Goal: Book appointment/travel/reservation

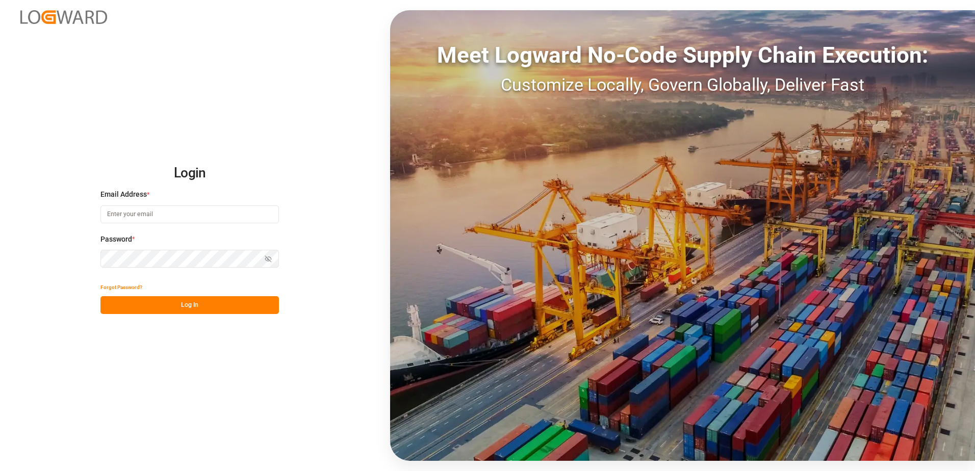
click at [198, 222] on input at bounding box center [189, 214] width 178 height 18
type input "brittney.young@fedex.com"
click at [268, 251] on button "Show password" at bounding box center [267, 259] width 21 height 18
click at [206, 311] on button "Log In" at bounding box center [189, 305] width 178 height 18
click at [199, 217] on input at bounding box center [189, 214] width 178 height 18
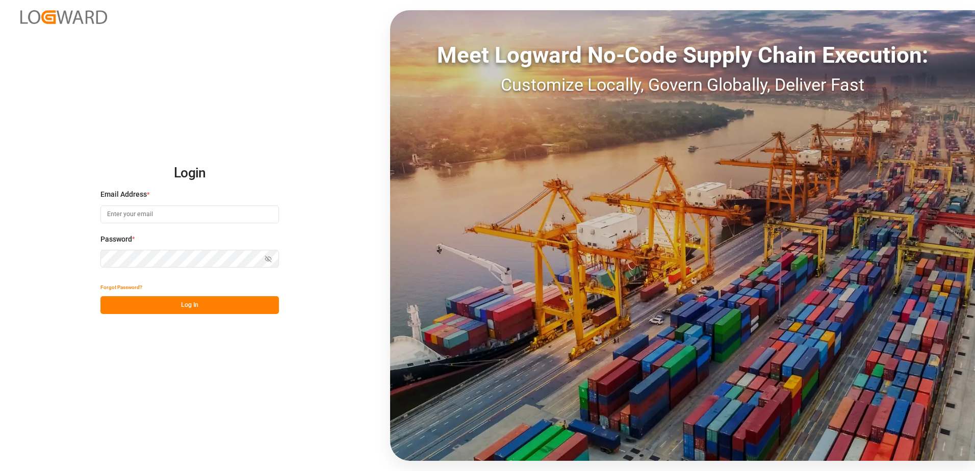
type input "brittney.young@fedex.com"
click at [264, 254] on button "Show password" at bounding box center [267, 259] width 21 height 18
click at [223, 308] on button "Log In" at bounding box center [189, 305] width 178 height 18
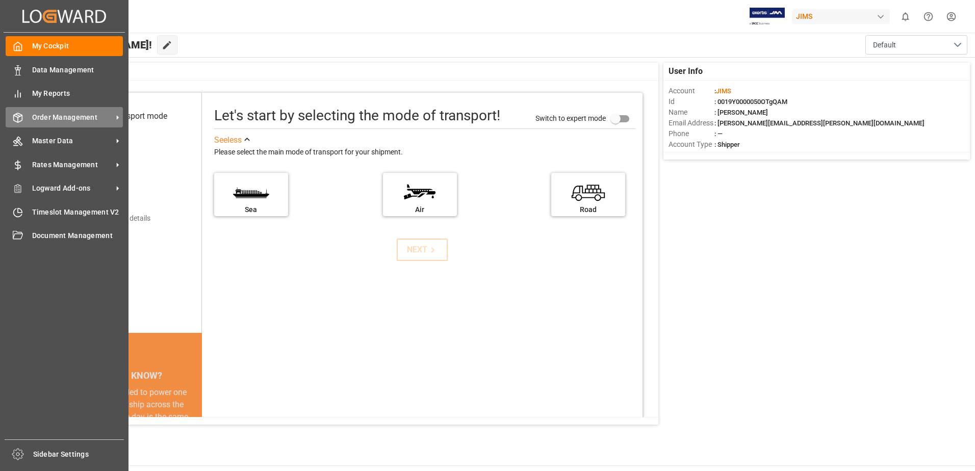
click at [64, 115] on span "Order Management" at bounding box center [72, 117] width 81 height 11
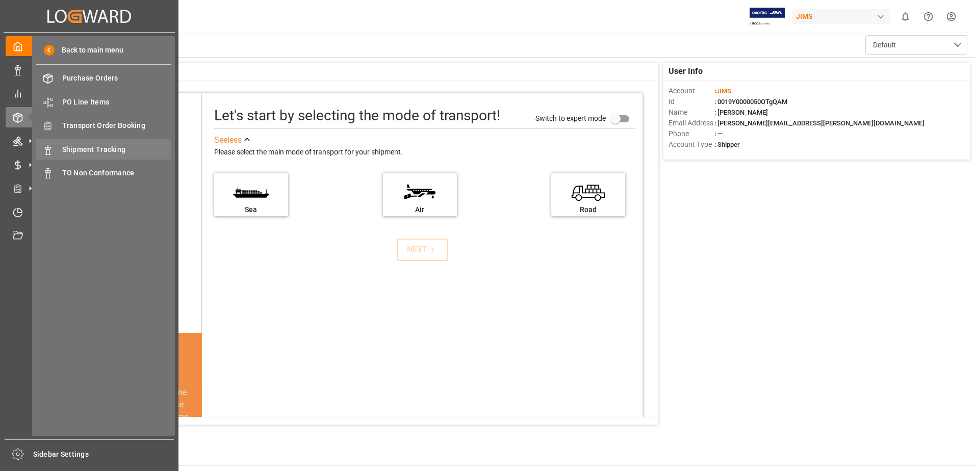
click at [113, 144] on span "Shipment Tracking" at bounding box center [117, 149] width 110 height 11
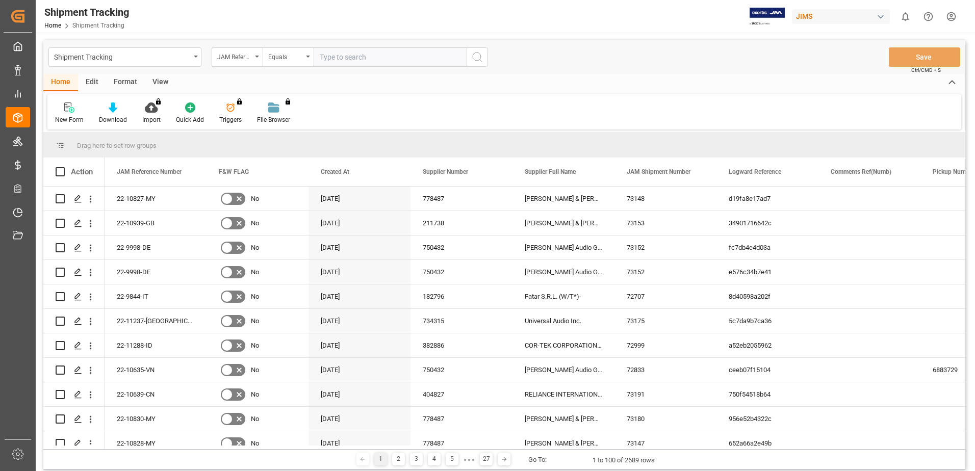
click at [356, 63] on input "text" at bounding box center [390, 56] width 153 height 19
type input "22-11207-us"
click at [482, 57] on icon "search button" at bounding box center [477, 57] width 12 height 12
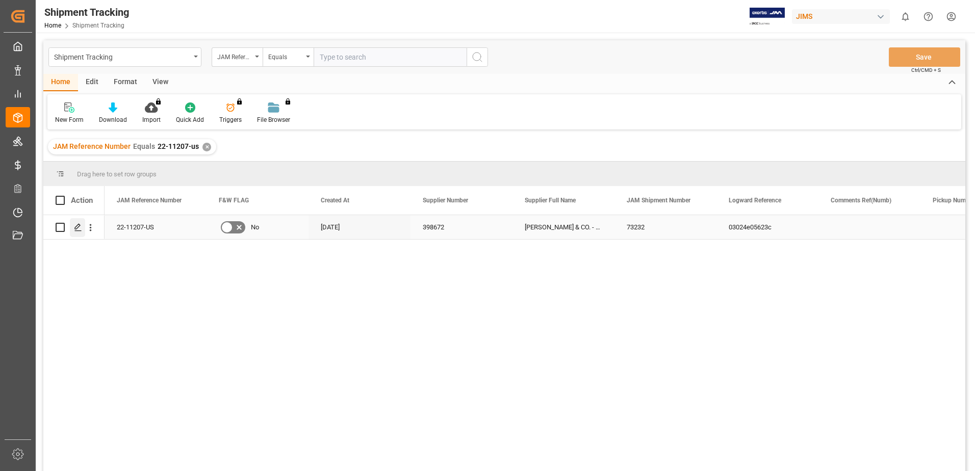
click at [77, 227] on icon "Press SPACE to select this row." at bounding box center [78, 227] width 8 height 8
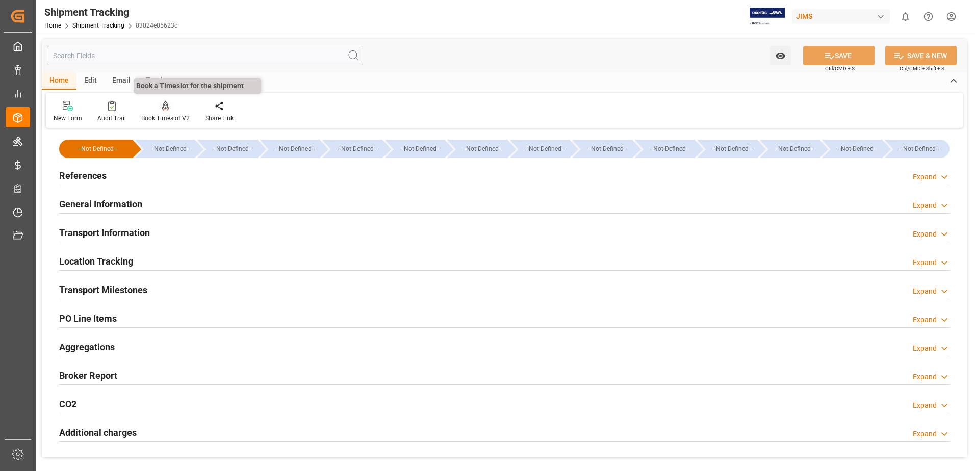
click at [169, 114] on div "Book Timeslot V2" at bounding box center [165, 118] width 48 height 9
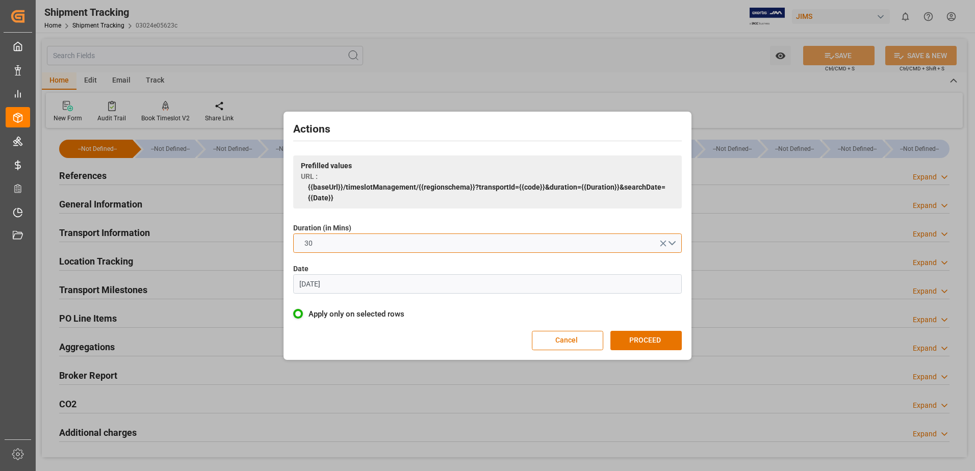
click at [632, 240] on button "30" at bounding box center [487, 243] width 389 height 19
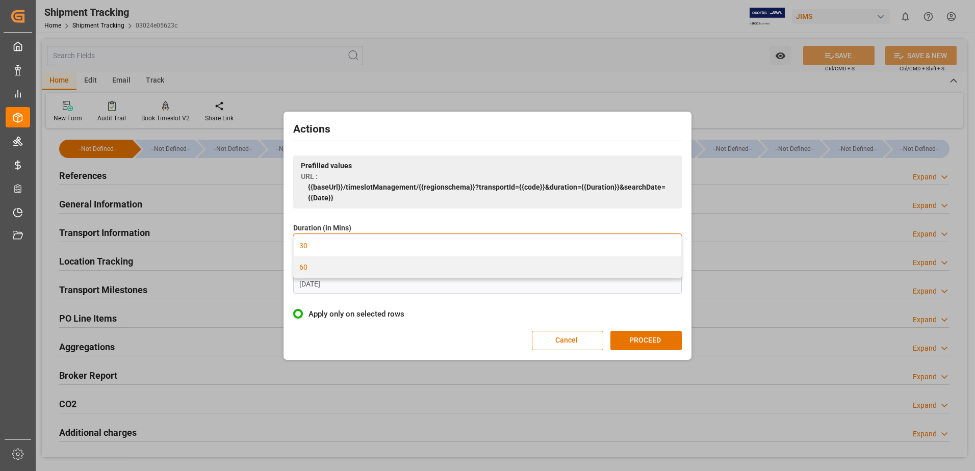
click at [480, 267] on div "60" at bounding box center [487, 266] width 387 height 21
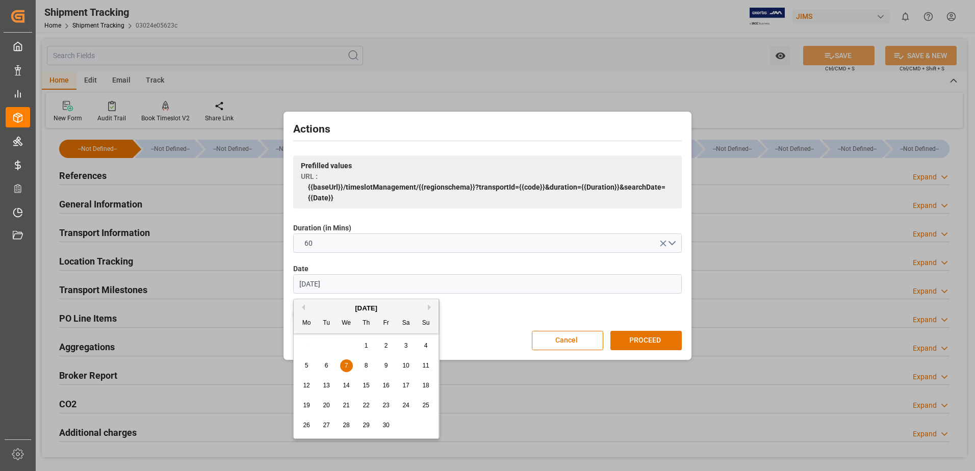
drag, startPoint x: 402, startPoint y: 287, endPoint x: 293, endPoint y: 303, distance: 110.8
click at [293, 303] on div "Actions Prefilled values URL : {{baseUrl}}/timeslotManagement/{{regionschema}}?…" at bounding box center [487, 235] width 403 height 243
click at [347, 347] on span "1" at bounding box center [347, 345] width 4 height 7
type input "[DATE]"
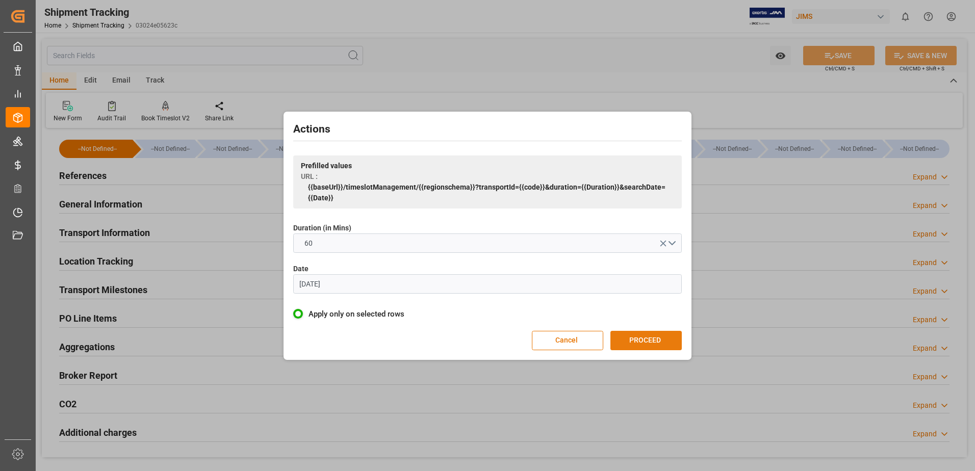
click at [665, 344] on button "PROCEED" at bounding box center [645, 340] width 71 height 19
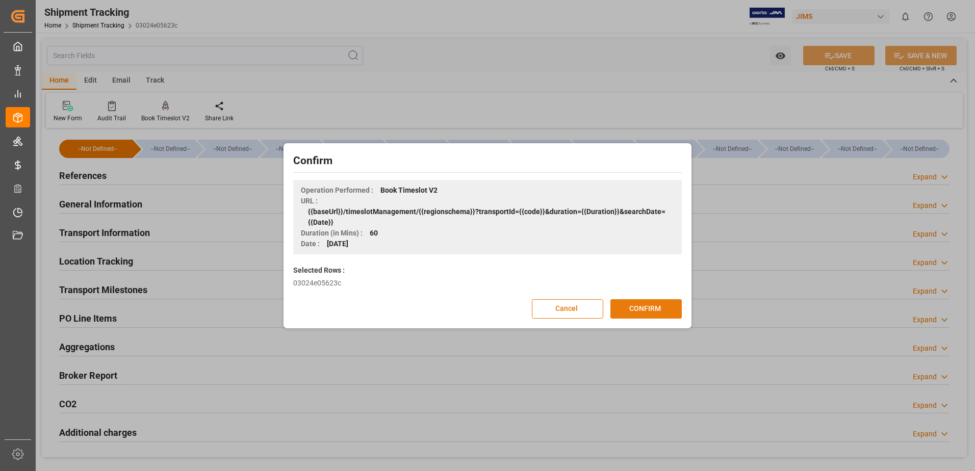
click at [646, 312] on button "CONFIRM" at bounding box center [645, 308] width 71 height 19
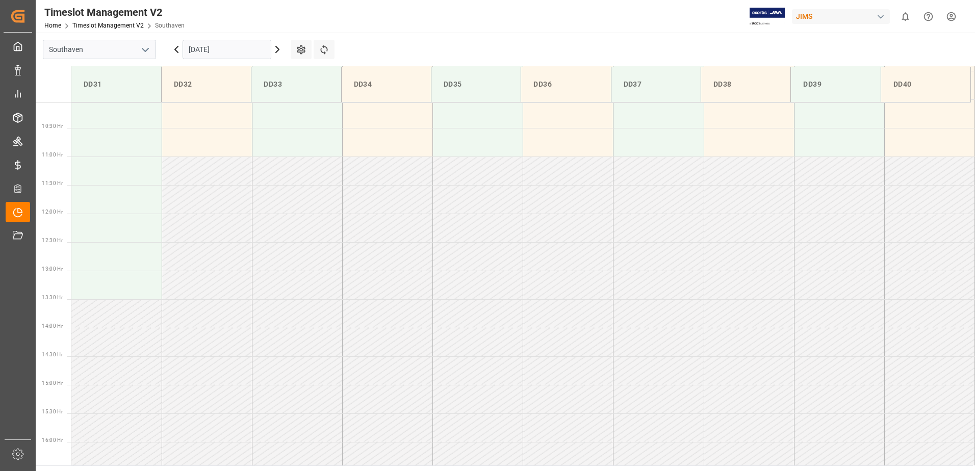
scroll to position [469, 0]
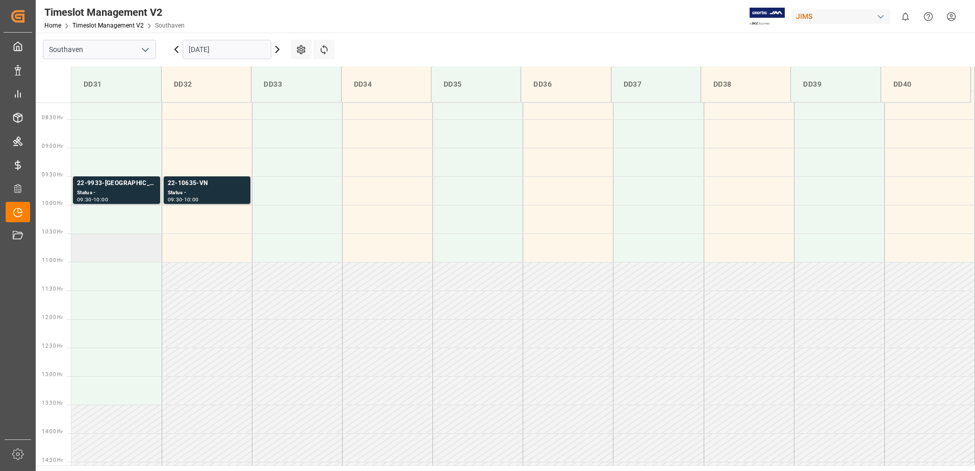
click at [102, 254] on td at bounding box center [116, 248] width 90 height 29
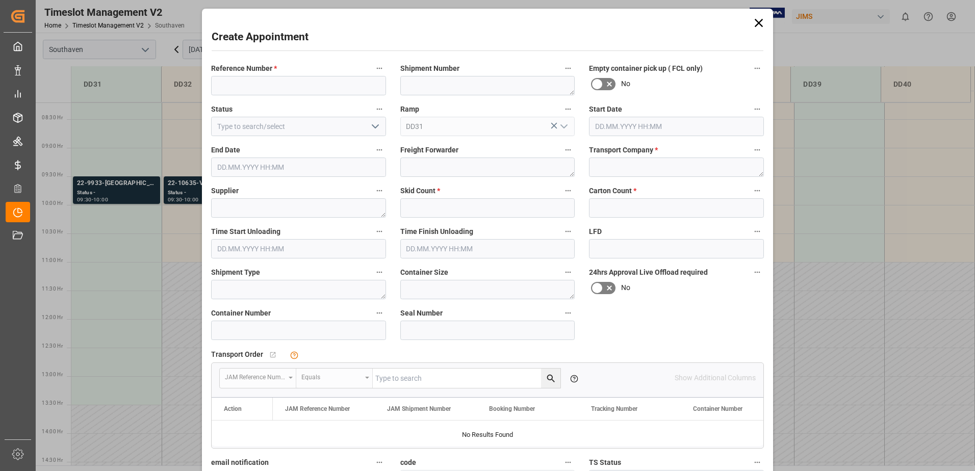
type input "[DATE] 10:30"
type input "[DATE] 11:00"
click at [267, 91] on input at bounding box center [298, 85] width 175 height 19
type input "22-11207-us"
click at [650, 166] on textarea at bounding box center [676, 167] width 175 height 19
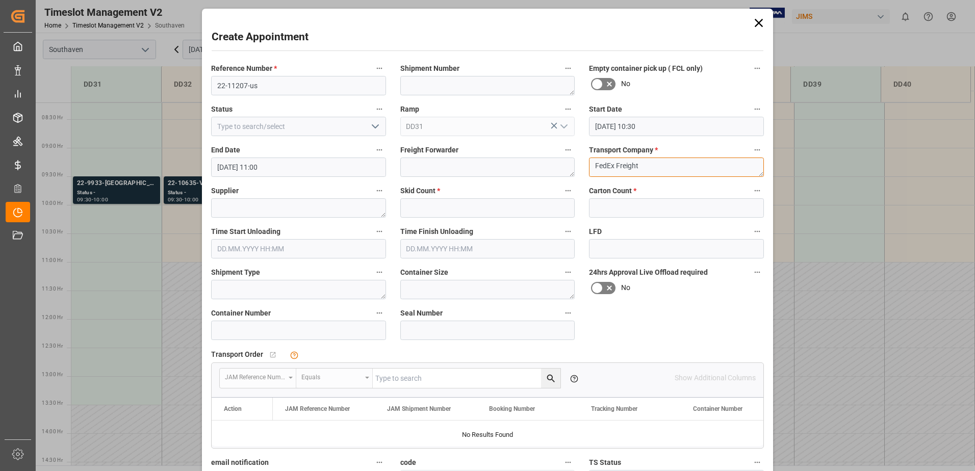
type textarea "FedEx Freight"
click at [512, 209] on input "text" at bounding box center [487, 207] width 175 height 19
type input "1"
click at [638, 210] on input "text" at bounding box center [676, 207] width 175 height 19
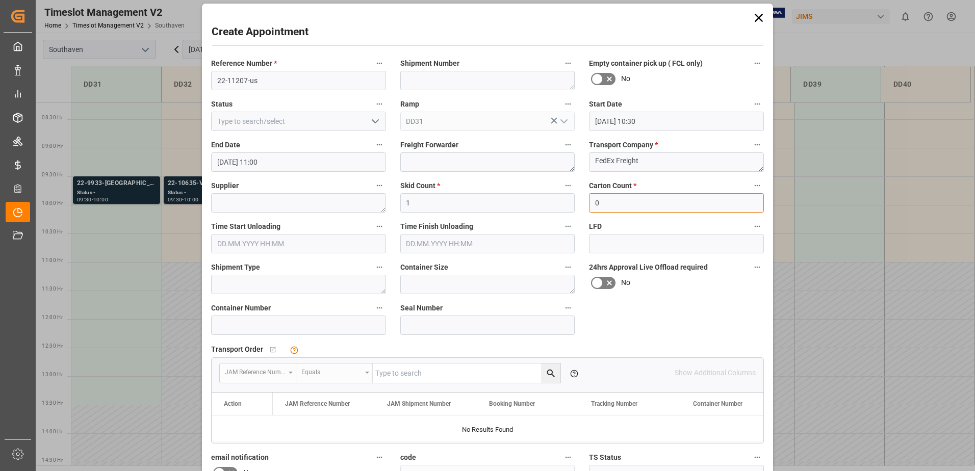
scroll to position [0, 0]
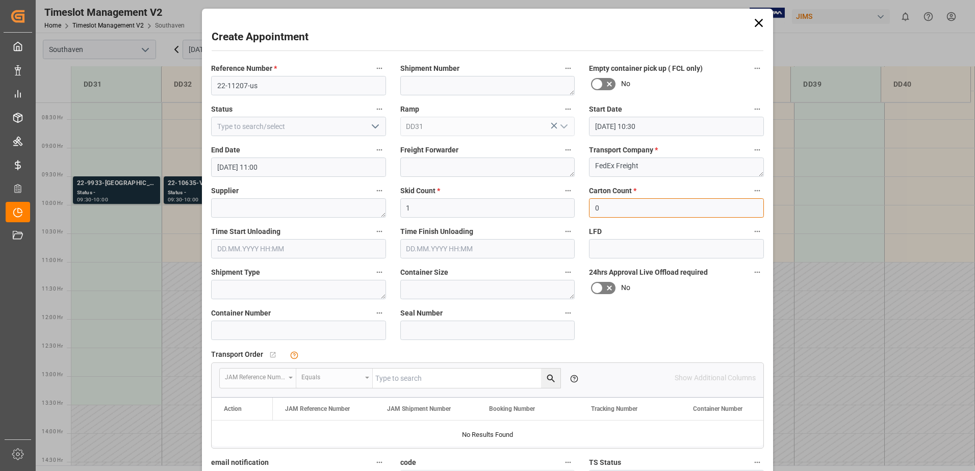
type input "0"
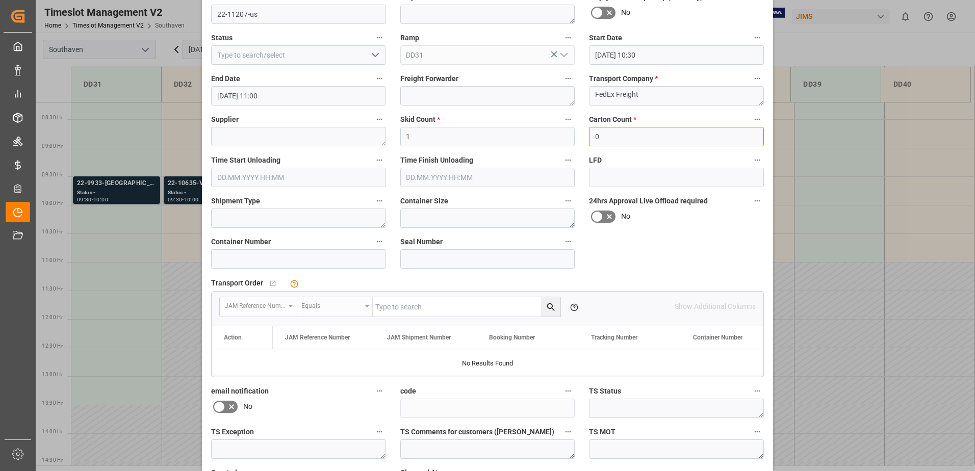
scroll to position [152, 0]
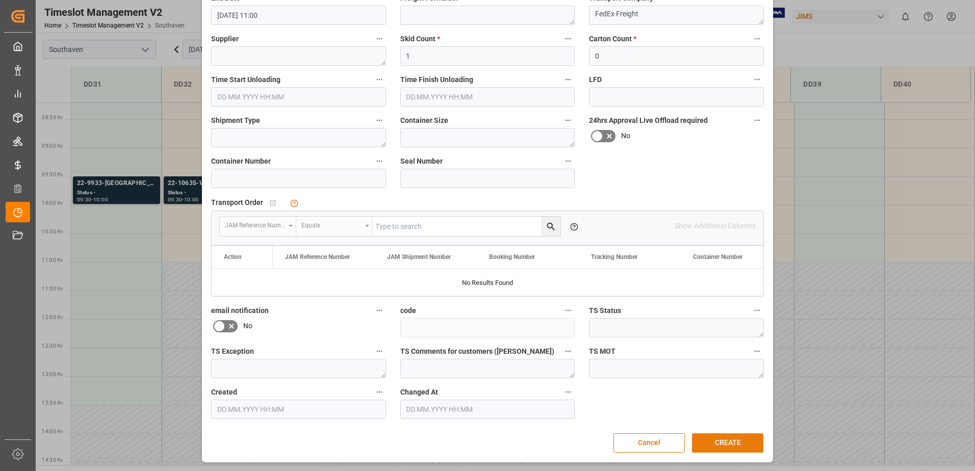
click at [714, 442] on button "CREATE" at bounding box center [727, 442] width 71 height 19
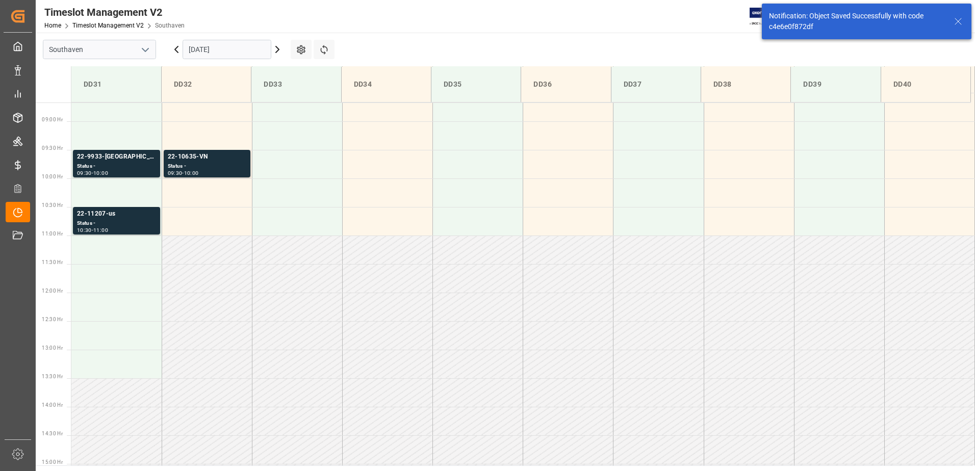
scroll to position [507, 0]
